Goal: Task Accomplishment & Management: Manage account settings

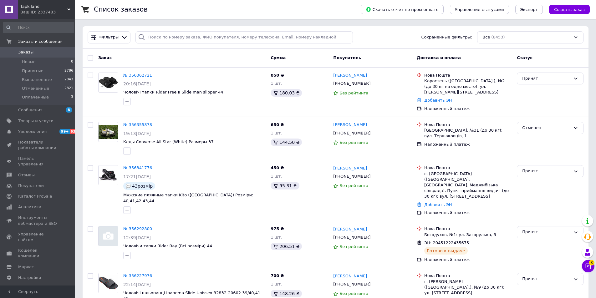
click at [32, 51] on span "Заказы" at bounding box center [38, 52] width 40 height 6
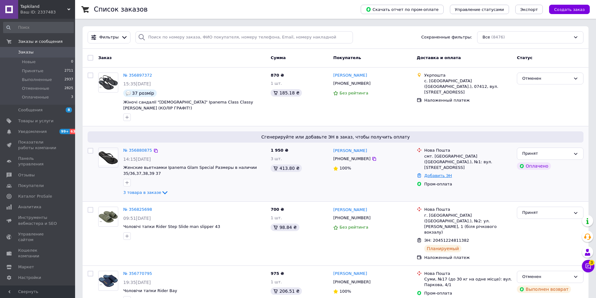
click at [437, 173] on link "Добавить ЭН" at bounding box center [438, 175] width 28 height 5
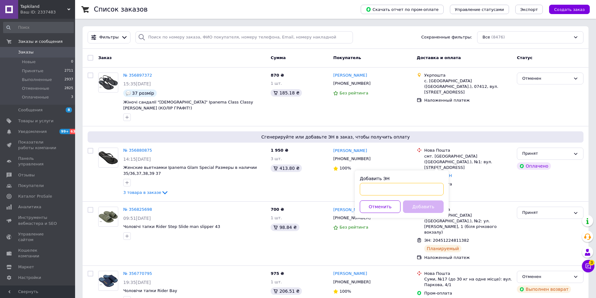
click at [417, 188] on input "Добавить ЭН" at bounding box center [402, 189] width 84 height 13
paste input "59001432918559"
type input "59001432918559"
click at [429, 204] on button "Добавить" at bounding box center [423, 206] width 41 height 13
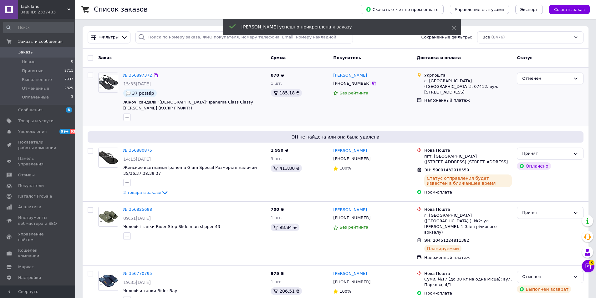
click at [126, 75] on link "№ 356897372" at bounding box center [137, 75] width 29 height 5
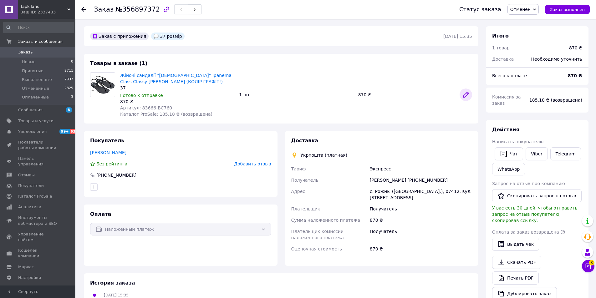
click at [463, 96] on icon at bounding box center [465, 94] width 5 height 5
click at [15, 48] on link "Заказы 0" at bounding box center [38, 52] width 77 height 11
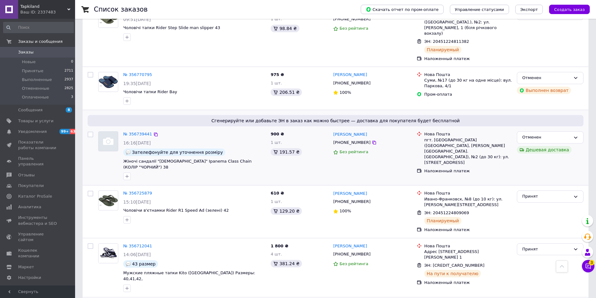
scroll to position [250, 0]
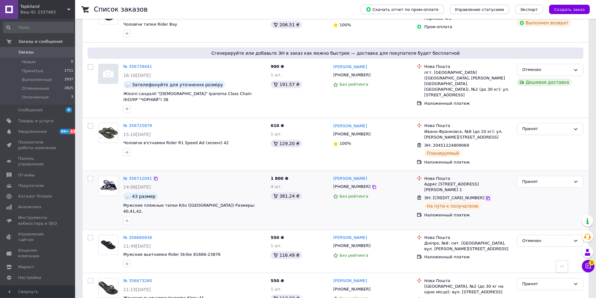
click at [486, 196] on icon at bounding box center [488, 198] width 4 height 4
click at [470, 143] on icon at bounding box center [472, 145] width 5 height 5
click at [471, 144] on icon at bounding box center [473, 146] width 4 height 4
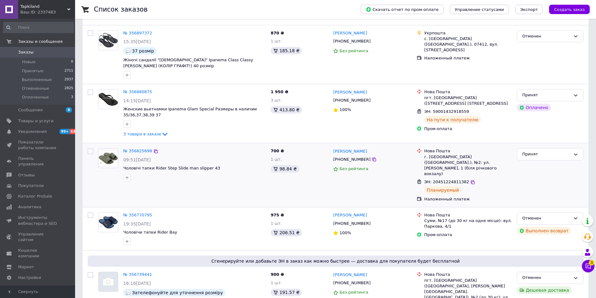
scroll to position [31, 0]
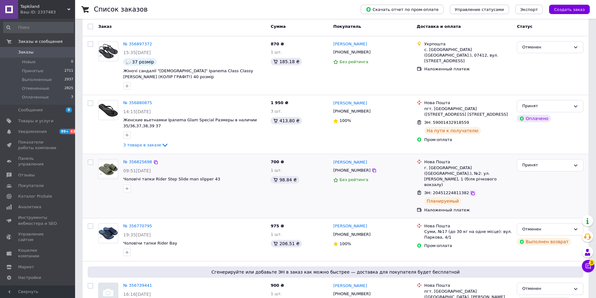
click at [470, 191] on icon at bounding box center [472, 193] width 5 height 5
click at [470, 124] on icon at bounding box center [472, 122] width 5 height 5
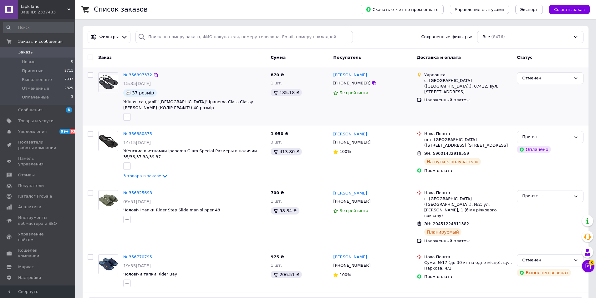
scroll to position [0, 0]
click at [145, 135] on link "№ 356880875" at bounding box center [137, 134] width 29 height 5
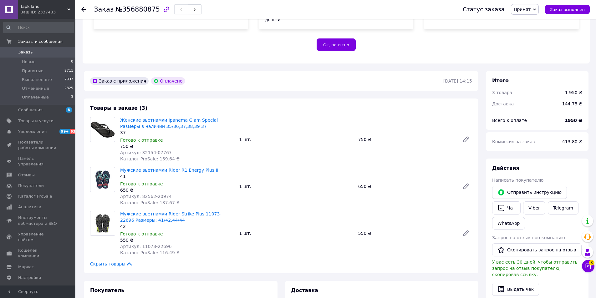
scroll to position [125, 0]
